Goal: Transaction & Acquisition: Subscribe to service/newsletter

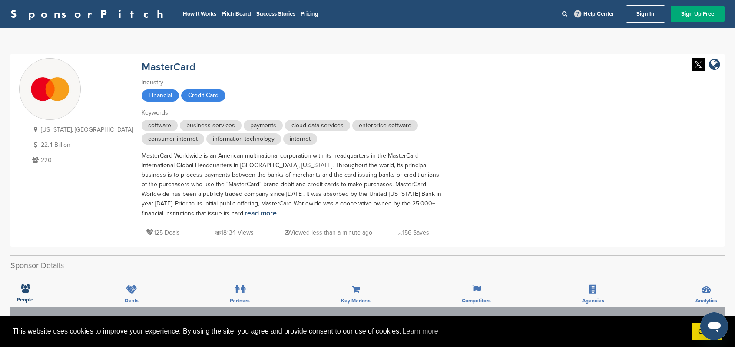
click at [142, 94] on span "Financial" at bounding box center [160, 95] width 37 height 12
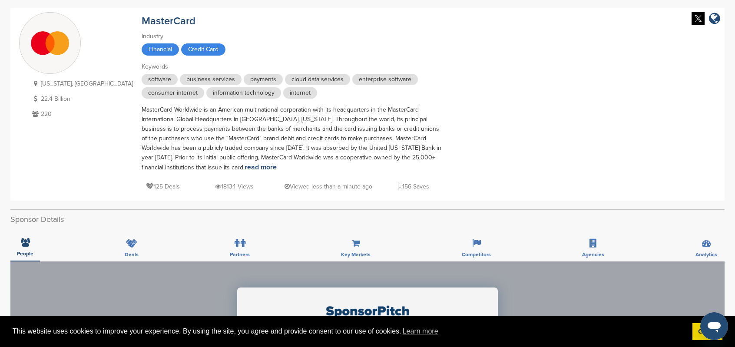
scroll to position [130, 0]
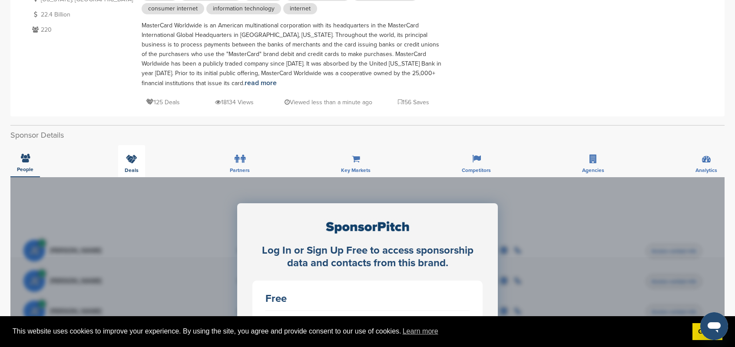
click at [134, 168] on span "Deals" at bounding box center [132, 170] width 14 height 5
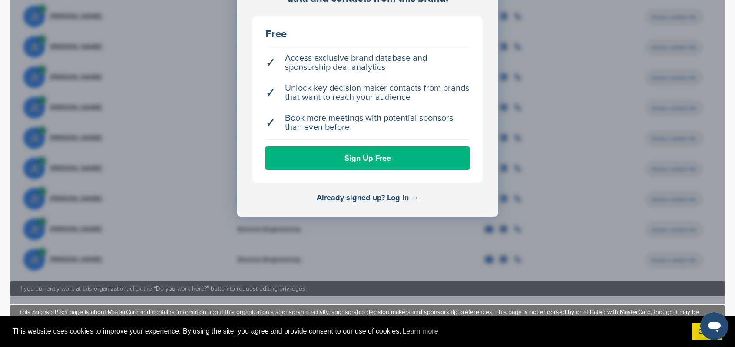
scroll to position [391, 0]
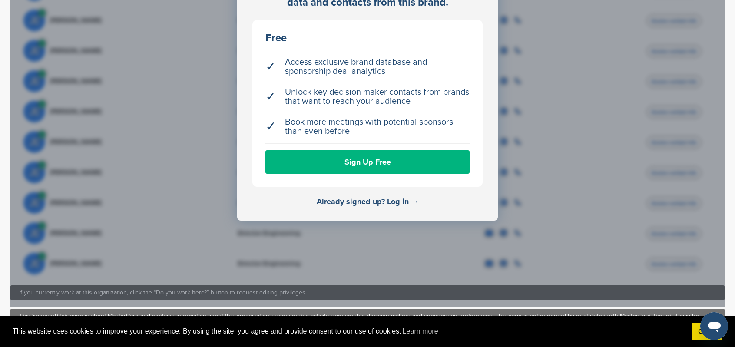
click at [361, 157] on link "Sign Up Free" at bounding box center [367, 161] width 204 height 23
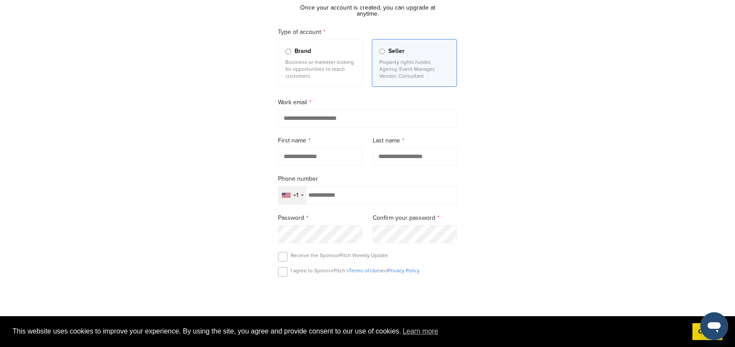
scroll to position [87, 0]
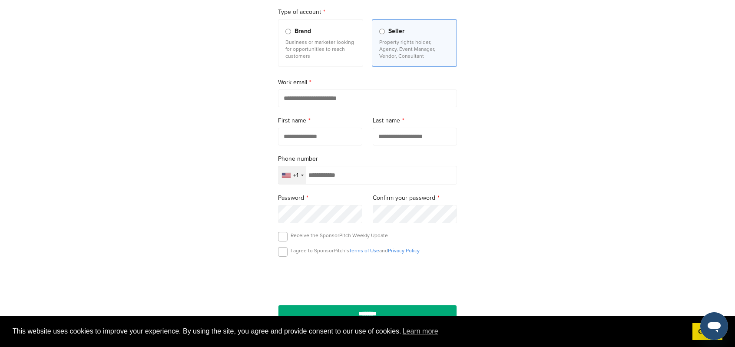
click at [306, 178] on input "tel" at bounding box center [367, 175] width 179 height 19
click at [304, 176] on div "+1" at bounding box center [292, 175] width 28 height 18
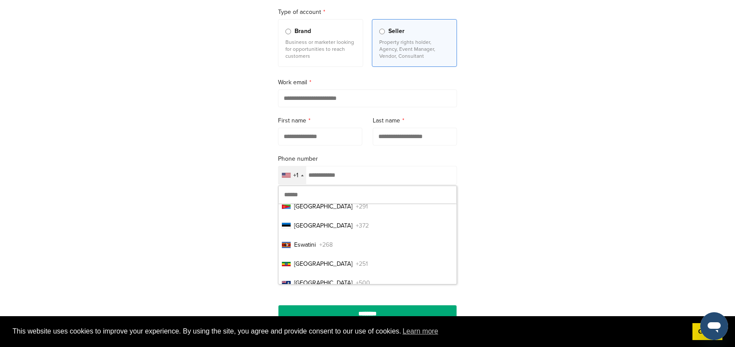
scroll to position [1303, 0]
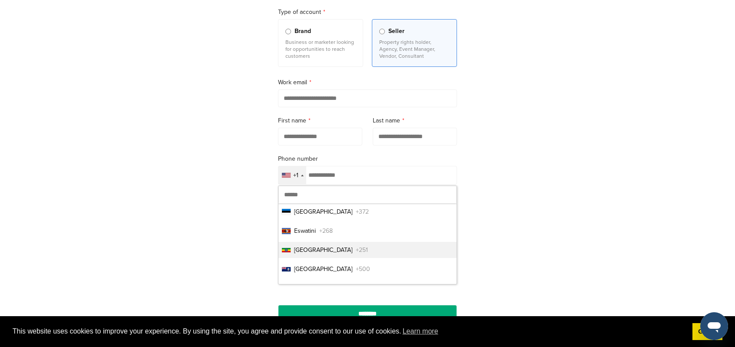
click at [313, 248] on span "[GEOGRAPHIC_DATA]" at bounding box center [323, 249] width 58 height 9
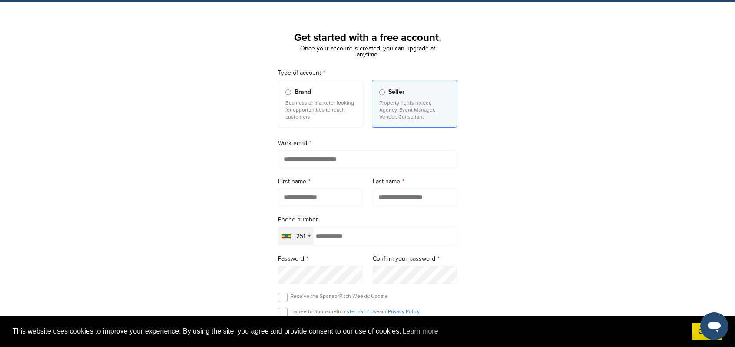
scroll to position [0, 0]
